Goal: Task Accomplishment & Management: Manage account settings

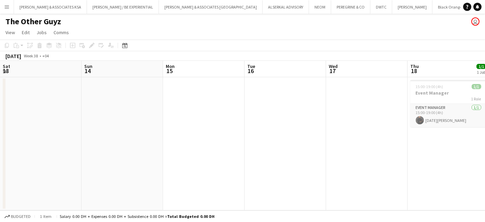
scroll to position [0, 205]
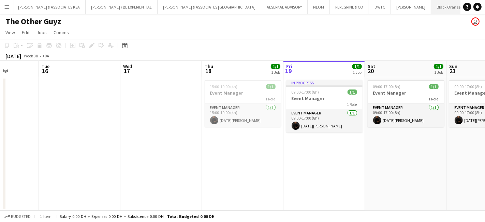
click at [431, 8] on button "Black Orange Close" at bounding box center [448, 6] width 35 height 13
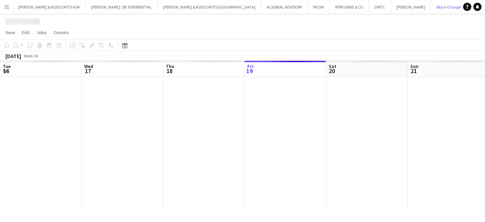
scroll to position [0, 163]
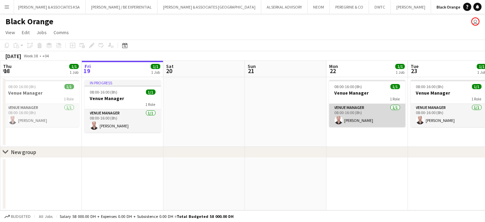
click at [341, 106] on app-card-role "Venue Manager [DATE] 08:00-16:00 (8h) [PERSON_NAME]" at bounding box center [367, 115] width 76 height 23
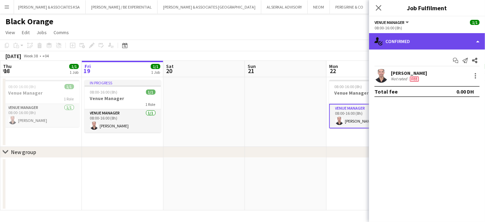
click at [395, 38] on div "single-neutral-actions-check-2 Confirmed" at bounding box center [427, 41] width 116 height 16
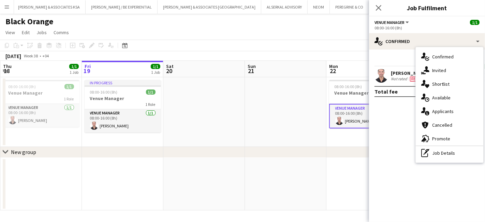
click at [394, 76] on div "Not rated" at bounding box center [400, 78] width 18 height 5
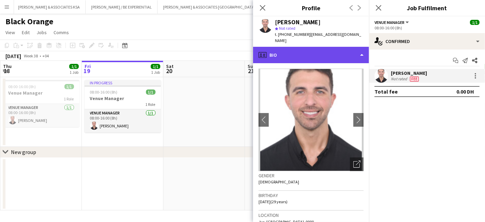
click at [300, 50] on div "profile Bio" at bounding box center [311, 55] width 116 height 16
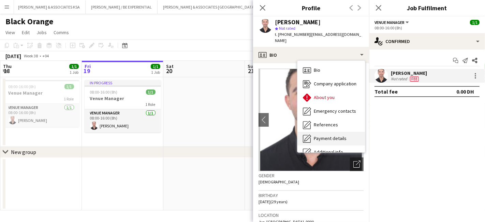
click at [320, 132] on div "Payment details Payment details" at bounding box center [330, 139] width 67 height 14
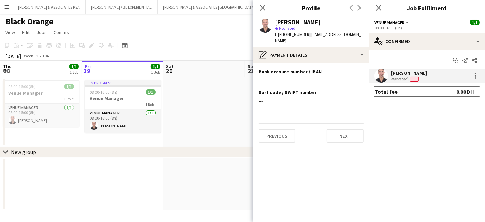
click at [257, 7] on div "Close pop-in" at bounding box center [262, 8] width 19 height 16
click at [379, 7] on icon at bounding box center [378, 7] width 6 height 6
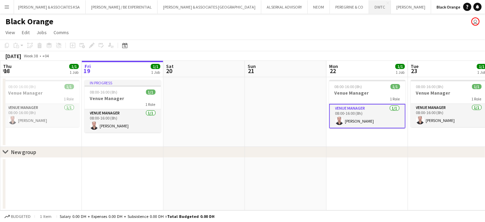
click at [369, 9] on button "DWTC Close" at bounding box center [380, 6] width 22 height 13
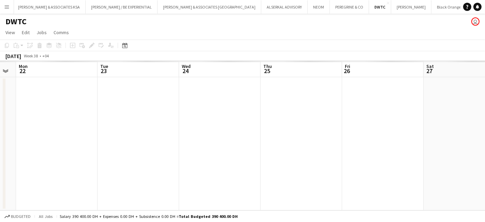
drag, startPoint x: 352, startPoint y: 126, endPoint x: 173, endPoint y: 139, distance: 179.0
click at [0, 132] on html "Menu Boards Boards Boards All jobs Status Workforce Workforce My Workforce Recr…" at bounding box center [242, 111] width 485 height 222
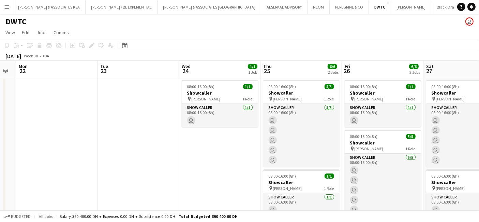
scroll to position [0, 235]
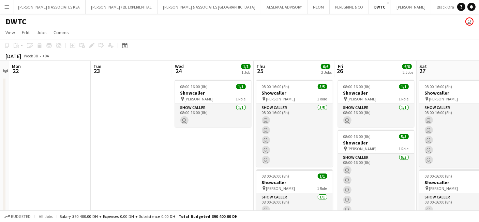
drag, startPoint x: 362, startPoint y: 146, endPoint x: 355, endPoint y: 146, distance: 6.8
click at [355, 146] on app-calendar-viewport "Fri 19 Sat 20 Sun 21 Mon 22 Tue 23 Wed 24 1/1 1 Job Thu 25 6/6 2 Jobs Fri 26 6/…" at bounding box center [239, 146] width 479 height 170
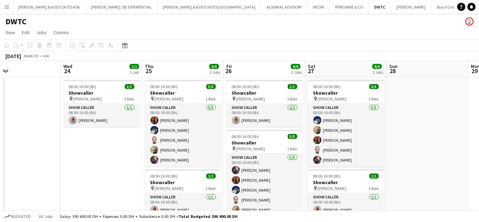
scroll to position [0, 267]
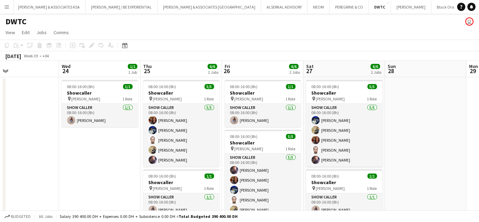
drag, startPoint x: 223, startPoint y: 166, endPoint x: 110, endPoint y: 152, distance: 114.0
click at [110, 152] on app-calendar-viewport "Sat 20 Sun 21 Mon 22 Tue 23 Wed 24 1/1 1 Job Thu 25 6/6 2 Jobs Fri 26 6/6 2 Job…" at bounding box center [239, 146] width 479 height 170
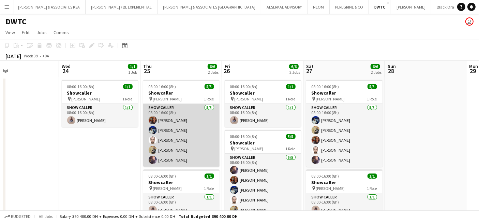
click at [158, 147] on app-card-role "Show Caller [DATE] 08:00-16:00 (8h) [PERSON_NAME] [PERSON_NAME] [PERSON_NAME] […" at bounding box center [181, 135] width 76 height 63
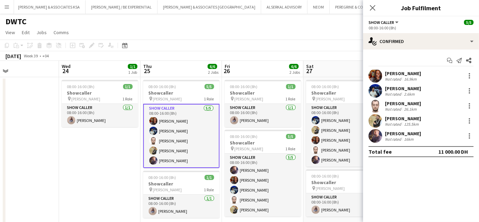
click at [397, 117] on div "[PERSON_NAME]" at bounding box center [403, 118] width 36 height 6
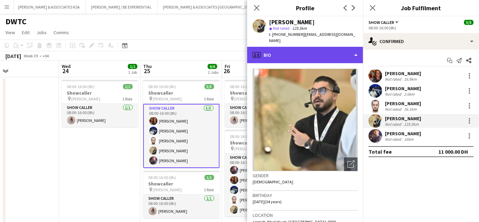
click at [289, 47] on div "profile Bio" at bounding box center [305, 55] width 116 height 16
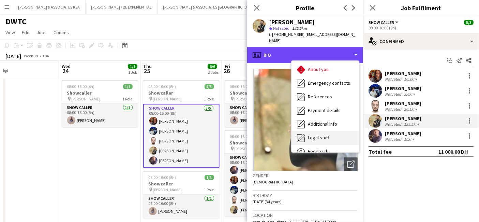
scroll to position [38, 0]
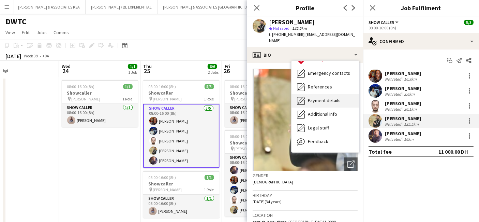
click at [320, 97] on span "Payment details" at bounding box center [324, 100] width 33 height 6
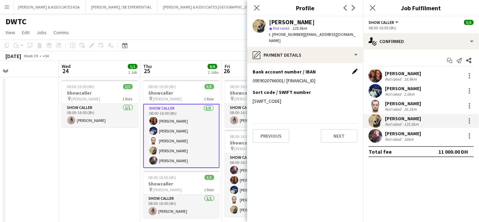
click at [356, 68] on app-icon "Edit this field" at bounding box center [354, 70] width 5 height 5
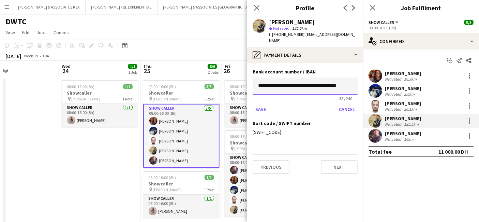
drag, startPoint x: 295, startPoint y: 78, endPoint x: 256, endPoint y: 81, distance: 38.6
click at [256, 81] on input "**********" at bounding box center [305, 85] width 105 height 17
type input "**********"
click at [256, 104] on button "Save" at bounding box center [261, 109] width 16 height 11
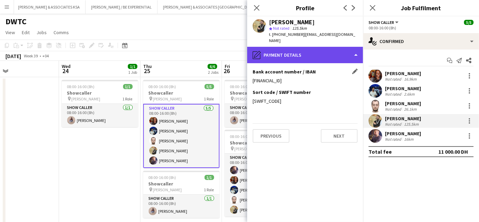
click at [296, 49] on div "pencil4 Payment details" at bounding box center [305, 55] width 116 height 16
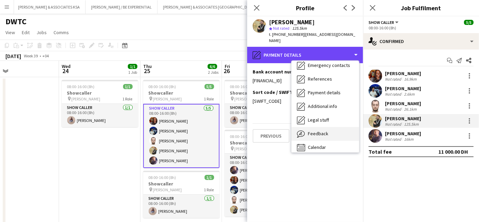
scroll to position [50, 0]
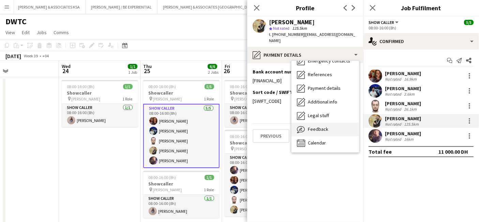
click at [307, 136] on div "Calendar Calendar" at bounding box center [324, 143] width 67 height 14
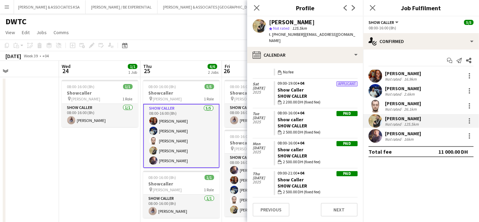
scroll to position [185, 0]
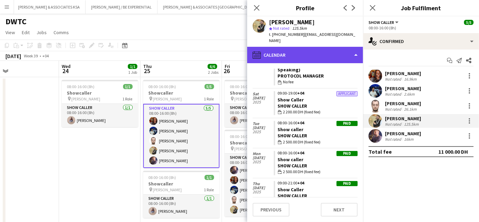
click at [302, 48] on div "calendar-full Calendar" at bounding box center [305, 55] width 116 height 16
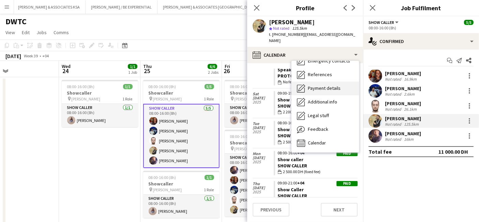
click at [314, 85] on span "Payment details" at bounding box center [324, 88] width 33 height 6
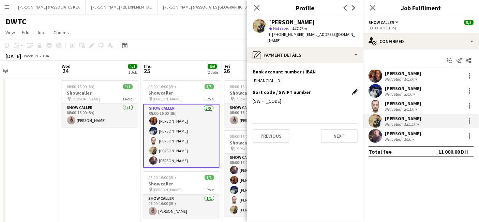
click at [353, 89] on app-icon "Edit this field" at bounding box center [354, 91] width 5 height 5
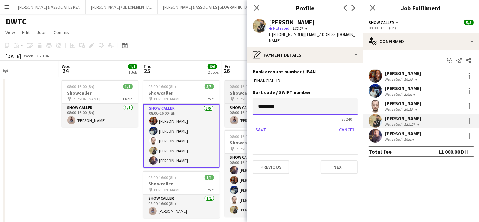
drag, startPoint x: 297, startPoint y: 98, endPoint x: 225, endPoint y: 102, distance: 72.7
click at [225, 102] on body "Menu Boards Boards Boards All jobs Status Workforce Workforce My Workforce Recr…" at bounding box center [239, 121] width 479 height 242
paste input "***"
type input "**********"
click at [262, 124] on button "Save" at bounding box center [261, 129] width 16 height 11
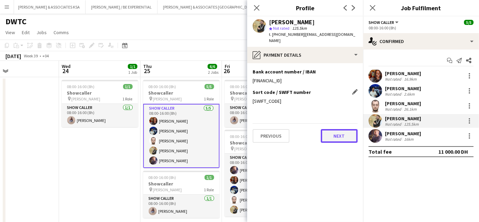
click at [332, 133] on button "Next" at bounding box center [339, 136] width 37 height 14
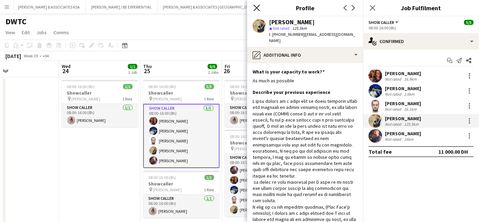
click at [259, 8] on icon "Close pop-in" at bounding box center [256, 7] width 6 height 6
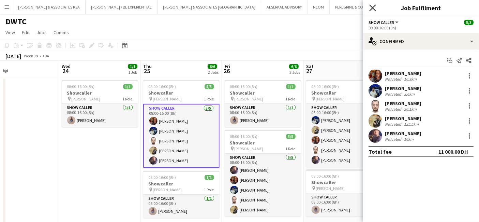
click at [372, 8] on icon at bounding box center [372, 7] width 6 height 6
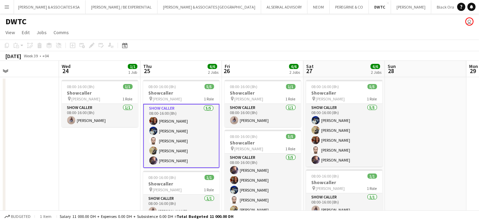
click at [170, 119] on app-card-role "Show Caller [DATE] 08:00-16:00 (8h) [PERSON_NAME] [PERSON_NAME] [PERSON_NAME] […" at bounding box center [181, 136] width 76 height 64
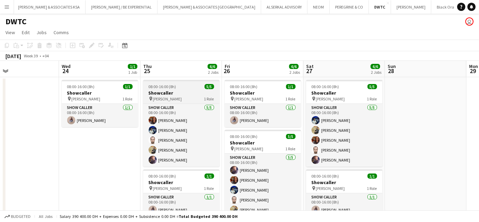
click at [155, 91] on h3 "Showcaller" at bounding box center [181, 93] width 76 height 6
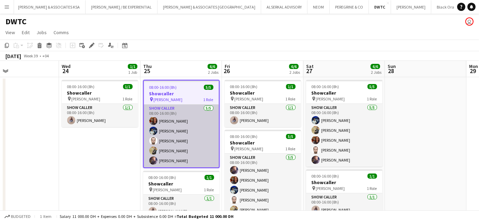
click at [154, 112] on app-card-role "Show Caller [DATE] 08:00-16:00 (8h) [PERSON_NAME] [PERSON_NAME] [PERSON_NAME] […" at bounding box center [181, 135] width 75 height 63
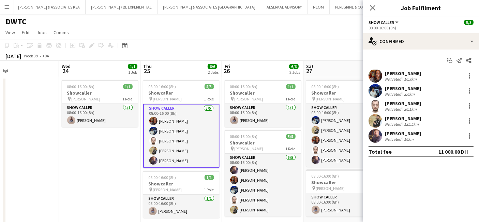
click at [397, 73] on div "[PERSON_NAME]" at bounding box center [403, 73] width 36 height 6
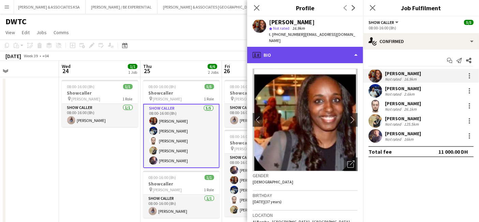
click at [299, 47] on div "profile Bio" at bounding box center [305, 55] width 116 height 16
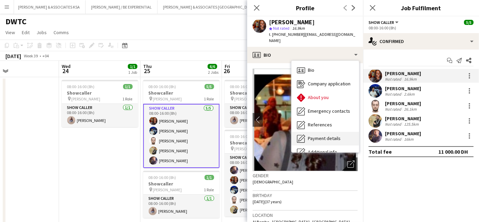
click at [316, 135] on span "Payment details" at bounding box center [324, 138] width 33 height 6
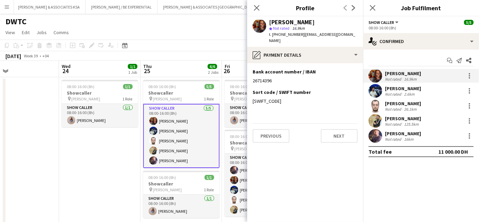
click at [316, 132] on div "Previous Next" at bounding box center [305, 132] width 105 height 19
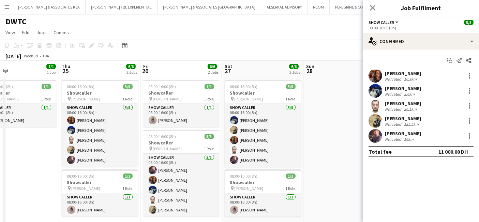
click at [391, 73] on div "[PERSON_NAME]" at bounding box center [403, 73] width 36 height 6
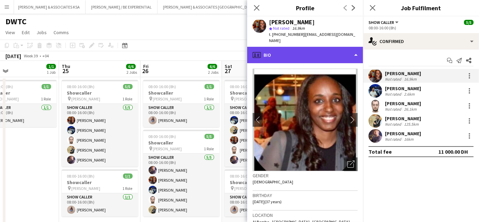
click at [293, 50] on div "profile Bio" at bounding box center [305, 55] width 116 height 16
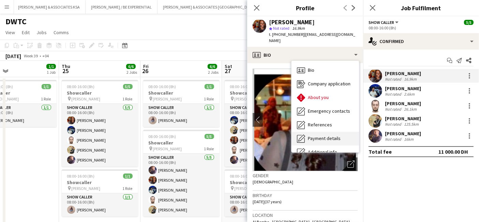
click at [316, 132] on div "Payment details Payment details" at bounding box center [324, 139] width 67 height 14
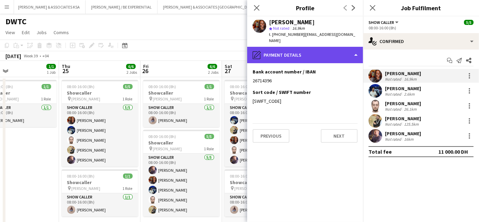
click at [307, 47] on div "pencil4 Payment details" at bounding box center [305, 55] width 116 height 16
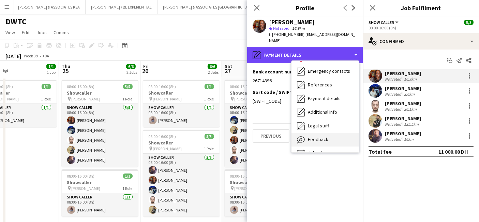
scroll to position [50, 0]
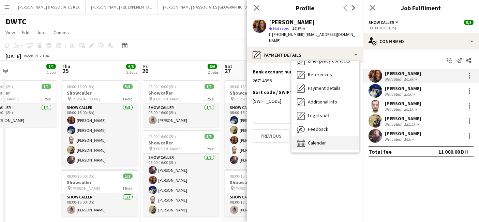
click at [326, 136] on div "Calendar Calendar" at bounding box center [324, 143] width 67 height 14
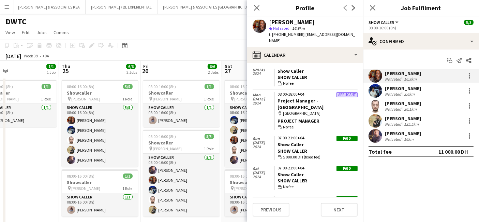
scroll to position [457, 0]
